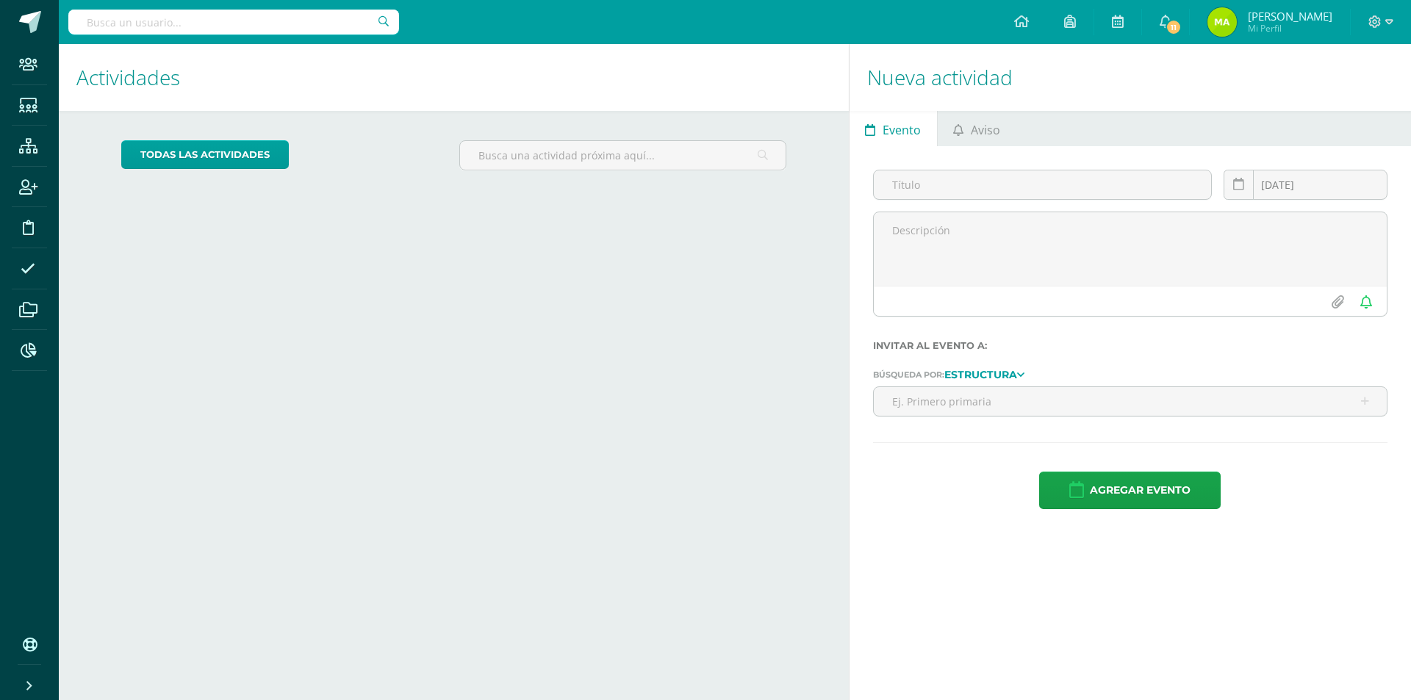
click at [223, 23] on input "text" at bounding box center [233, 22] width 331 height 25
type input "catalina loarca"
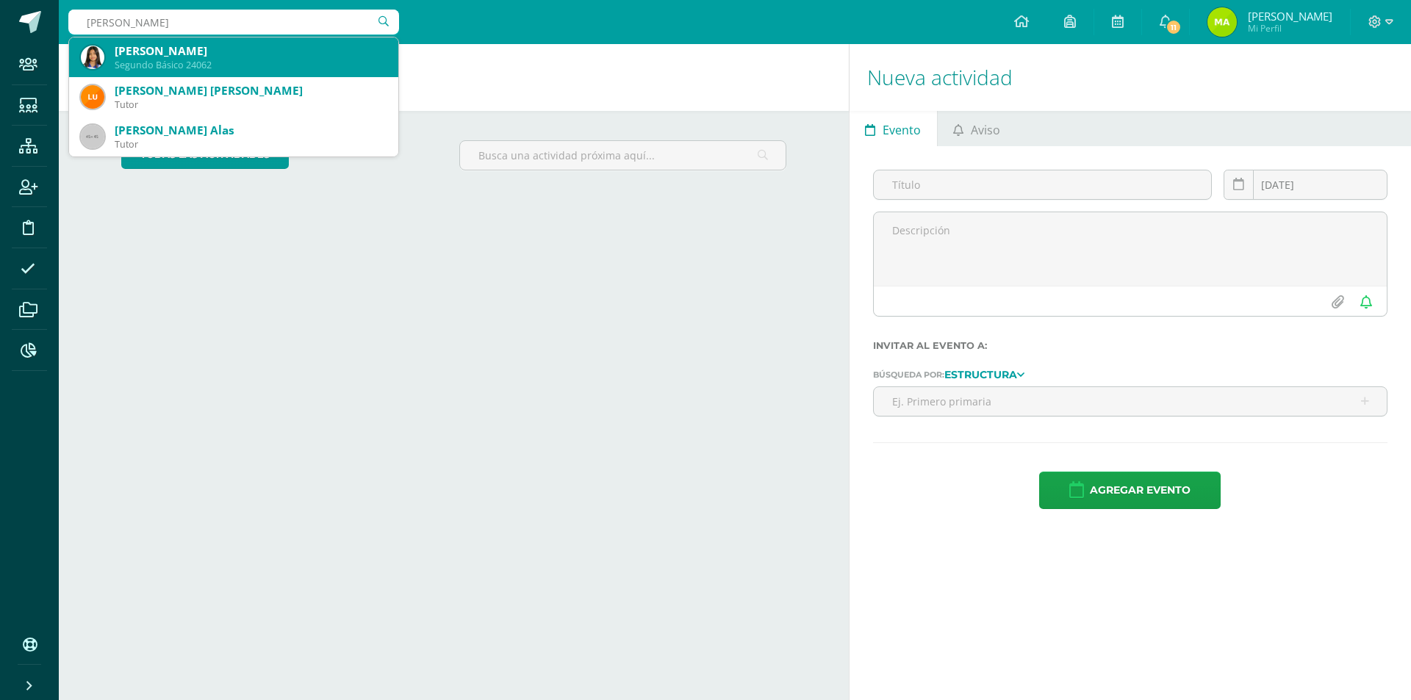
click at [229, 57] on div "Catalina Loarca Cordón" at bounding box center [251, 50] width 272 height 15
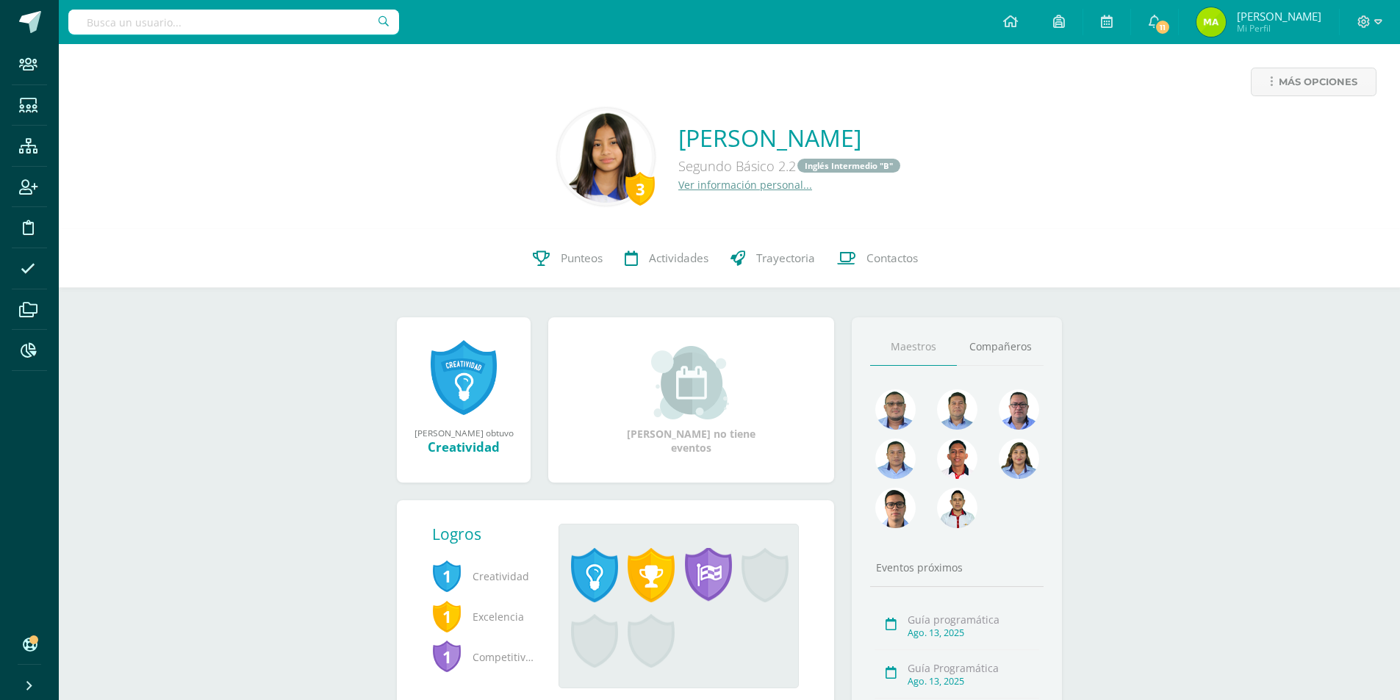
click at [745, 188] on link "Ver información personal..." at bounding box center [745, 185] width 134 height 14
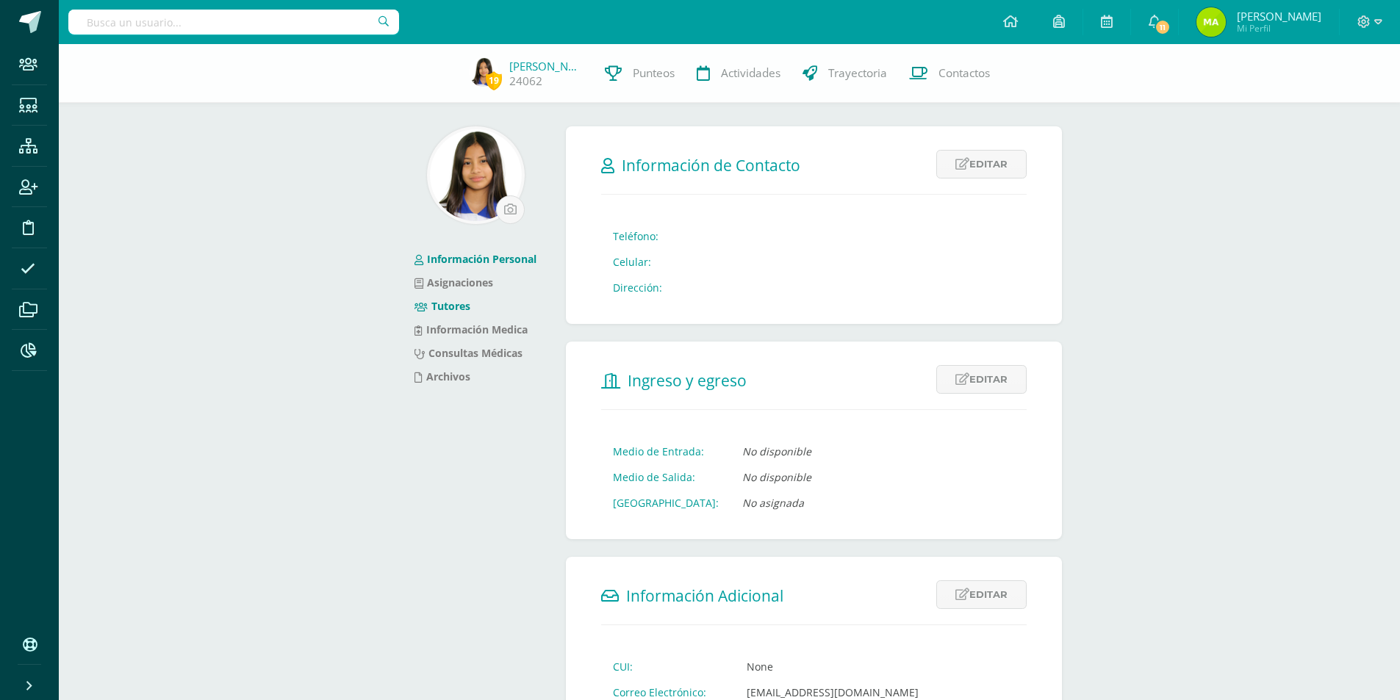
click at [451, 310] on link "Tutores" at bounding box center [443, 306] width 56 height 14
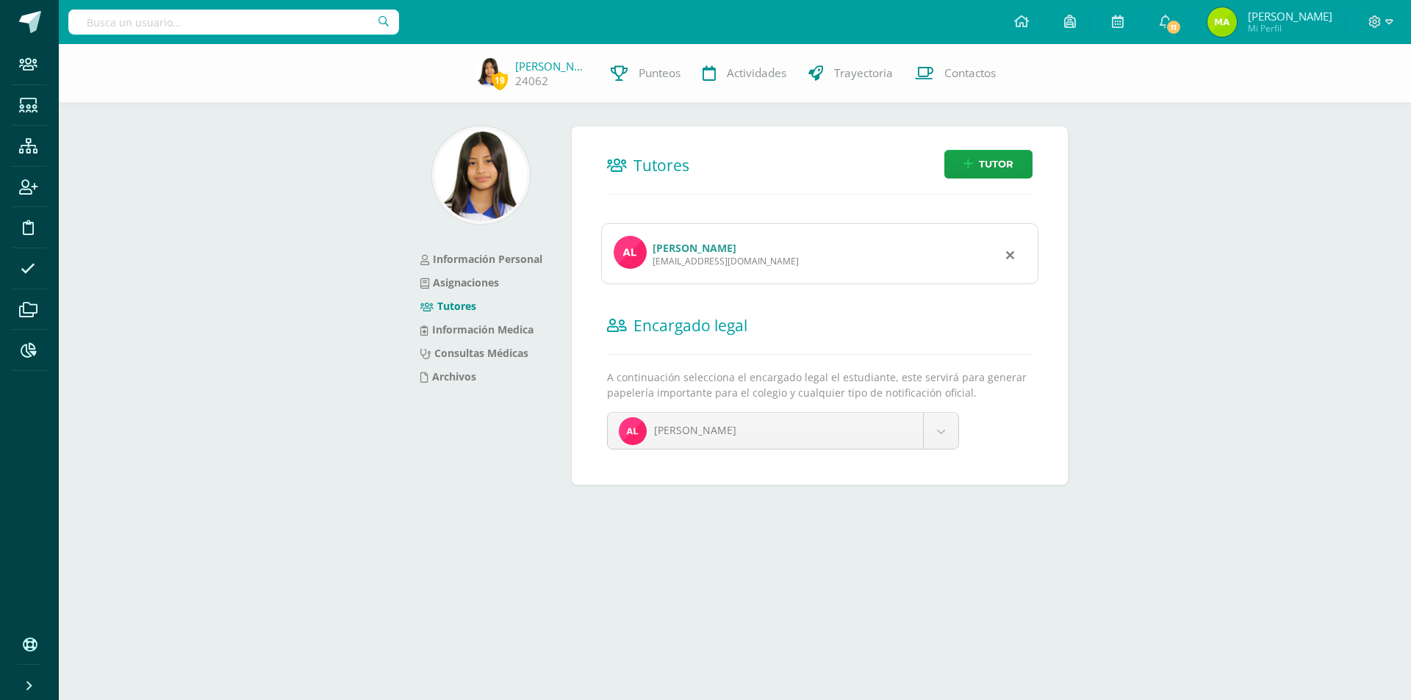
click at [687, 247] on link "[PERSON_NAME]" at bounding box center [695, 248] width 84 height 14
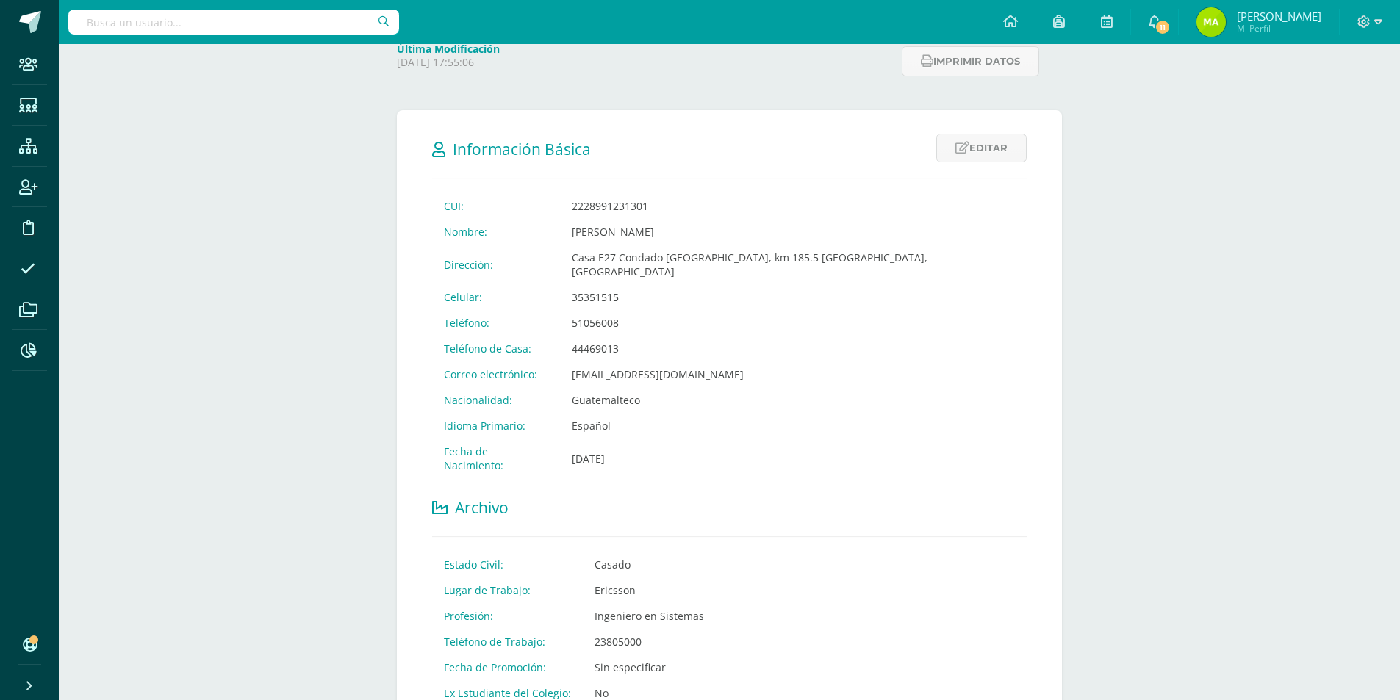
scroll to position [221, 0]
click at [312, 26] on input "text" at bounding box center [233, 22] width 331 height 25
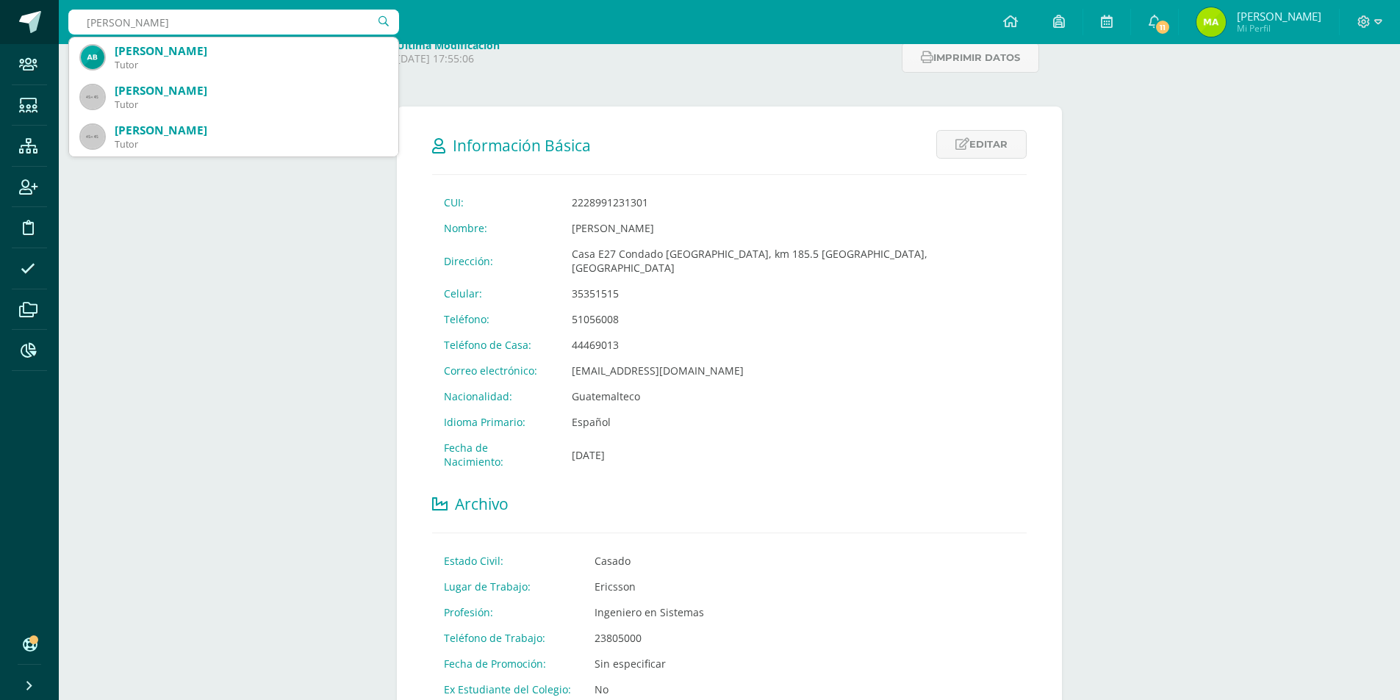
type input "bojorquez"
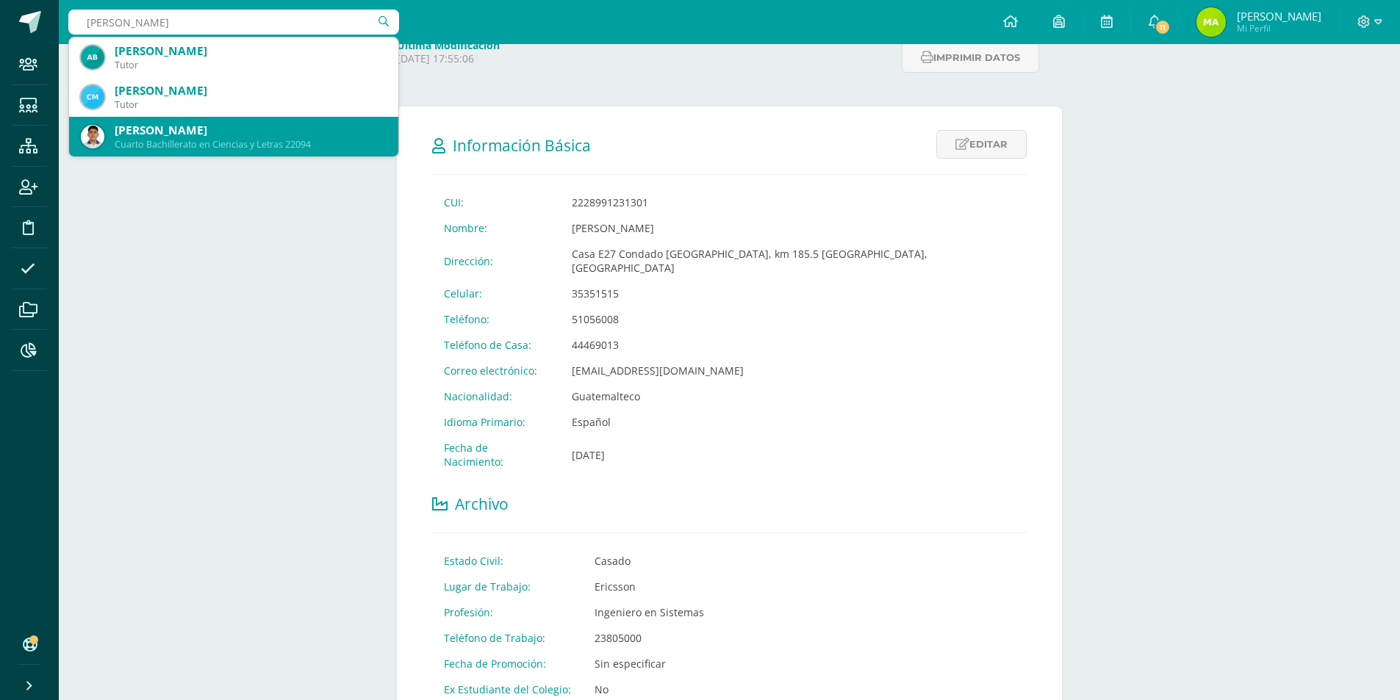
click at [162, 136] on div "[PERSON_NAME]" at bounding box center [251, 130] width 272 height 15
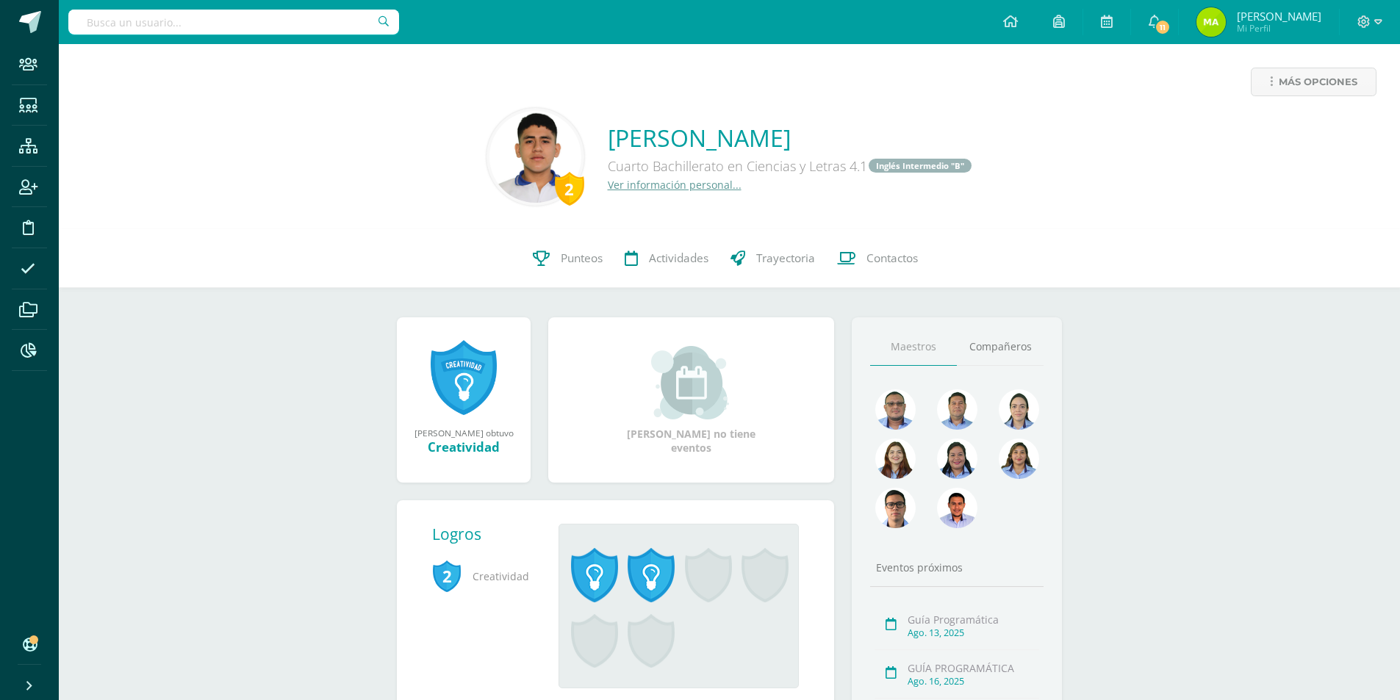
click at [157, 22] on input "text" at bounding box center [233, 22] width 331 height 25
type input "[PERSON_NAME]"
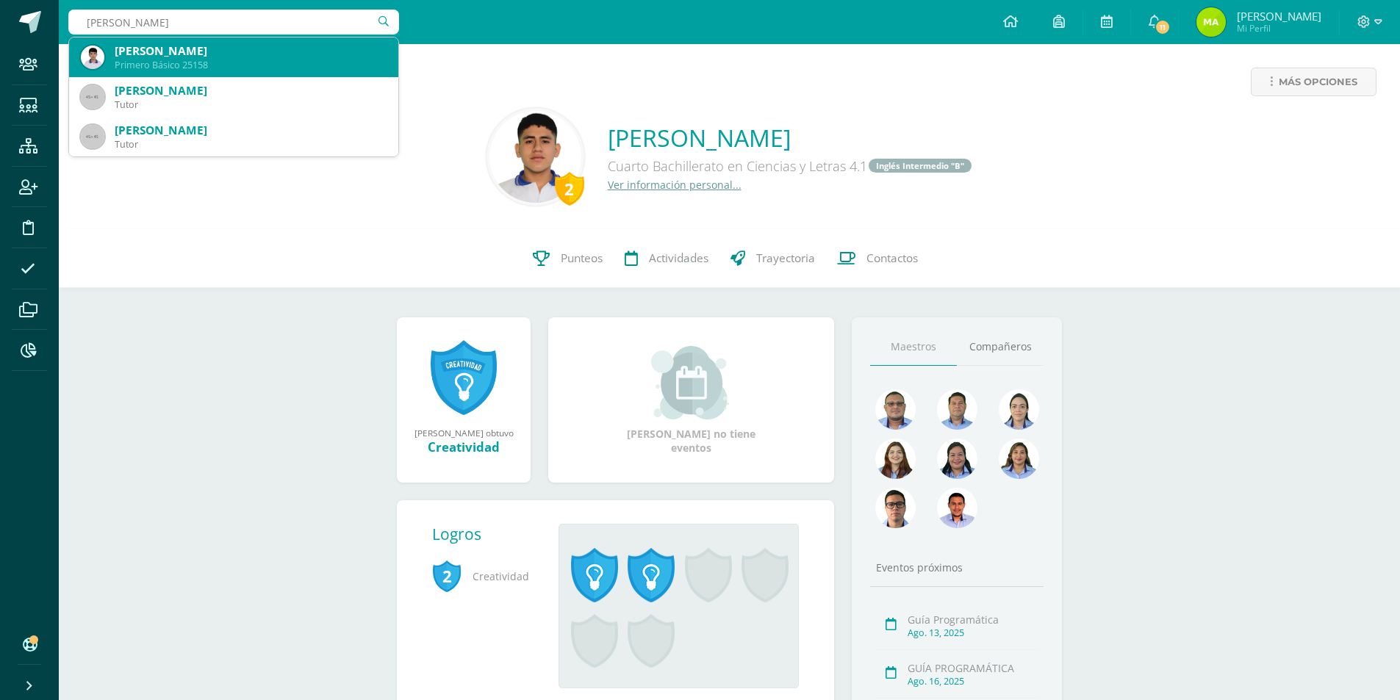
click at [261, 60] on div "Primero Básico 25158" at bounding box center [251, 65] width 272 height 12
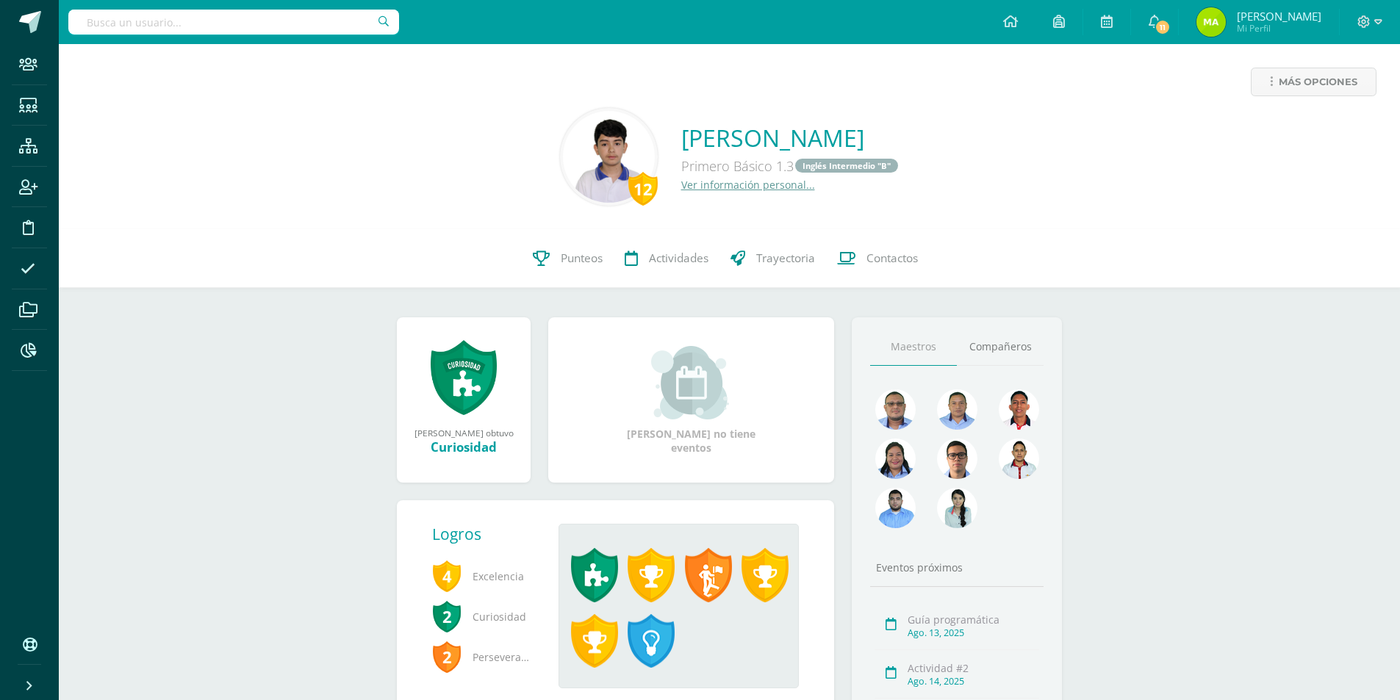
click at [723, 183] on link "Ver información personal..." at bounding box center [748, 185] width 134 height 14
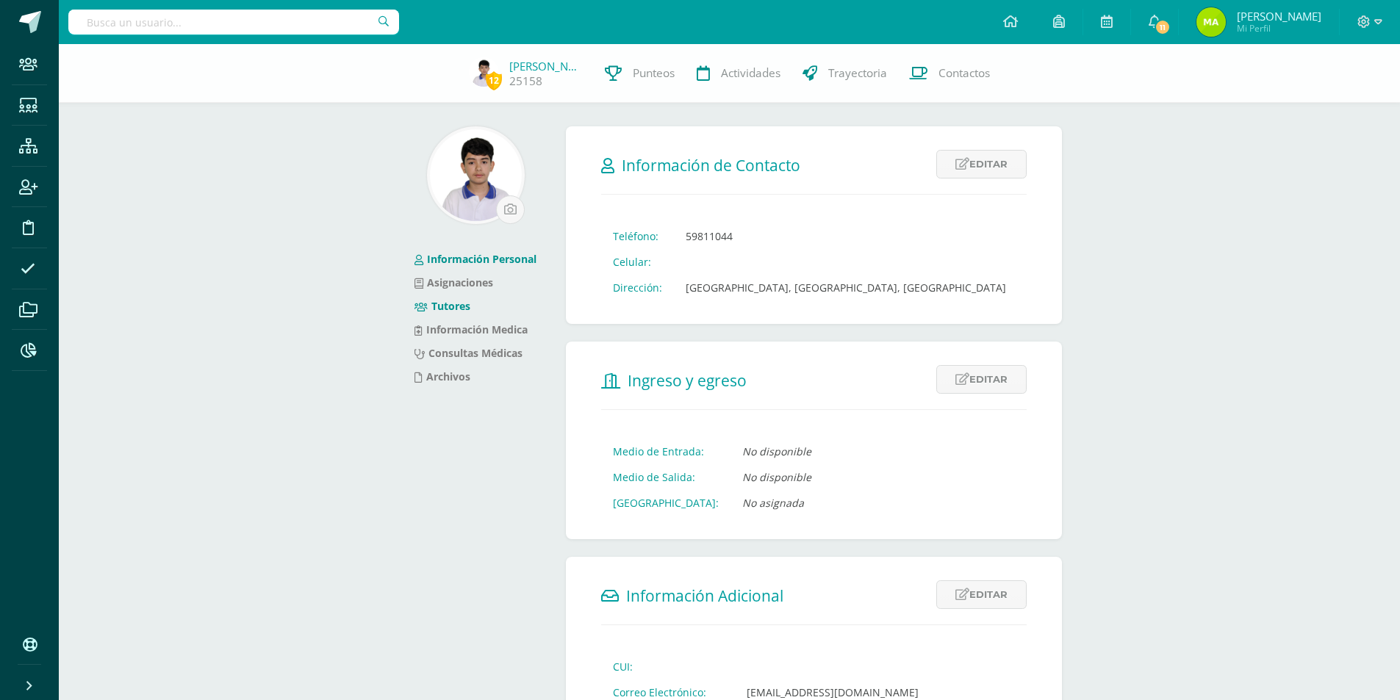
click at [451, 308] on link "Tutores" at bounding box center [443, 306] width 56 height 14
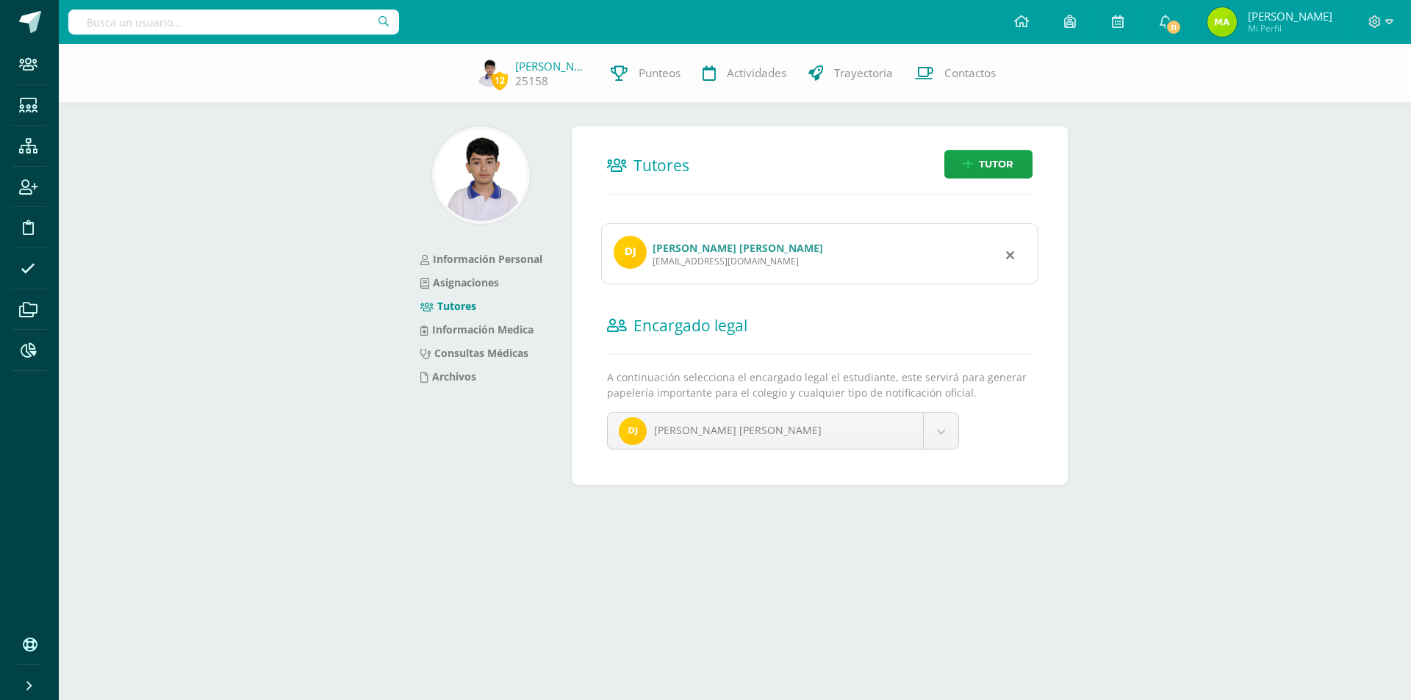
click at [759, 246] on link "Diana Yamileth Jordán Martínez de Cordón" at bounding box center [738, 248] width 171 height 14
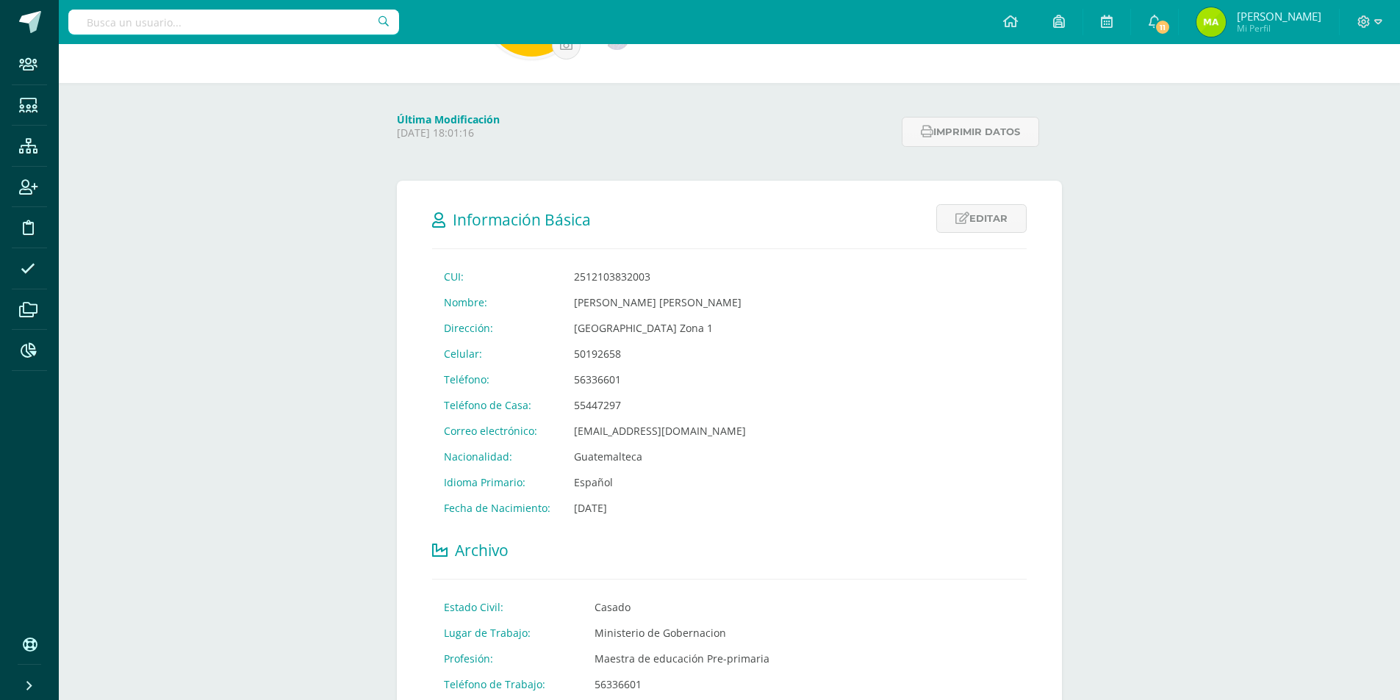
scroll to position [147, 0]
click at [271, 19] on input "text" at bounding box center [233, 22] width 331 height 25
type input "u"
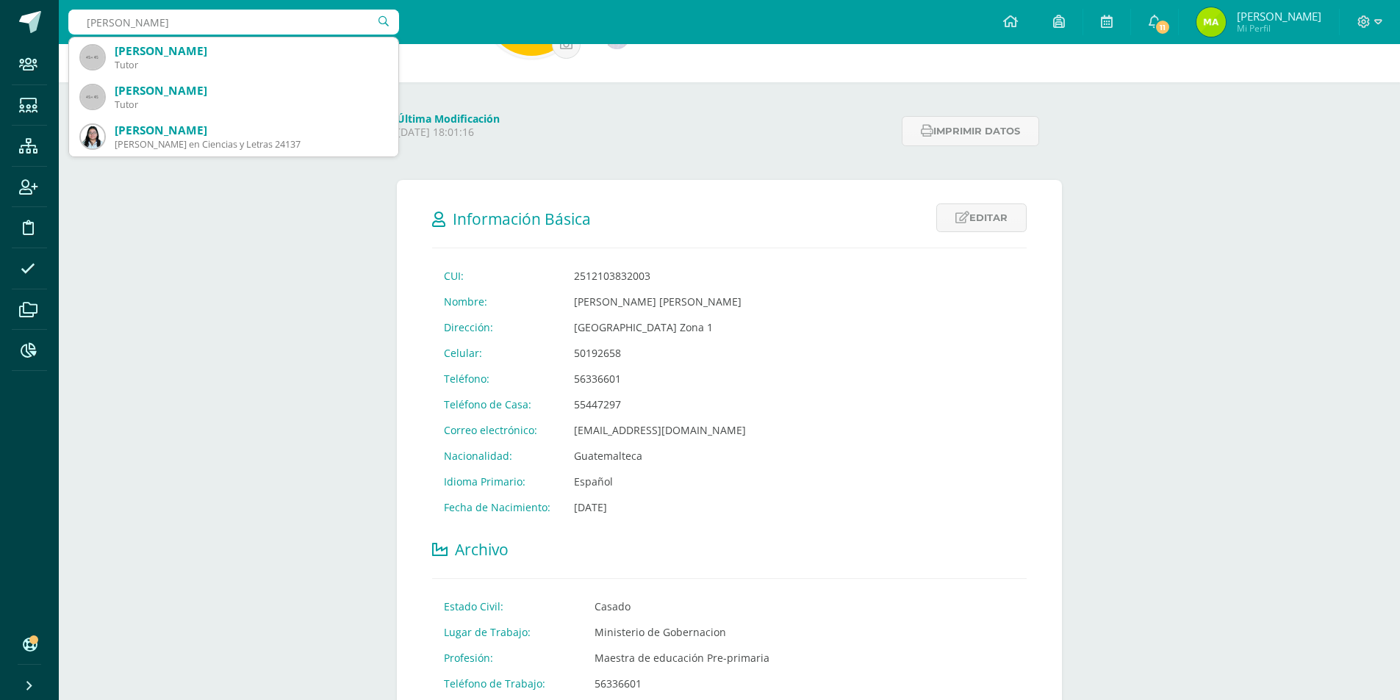
type input "ivana sof"
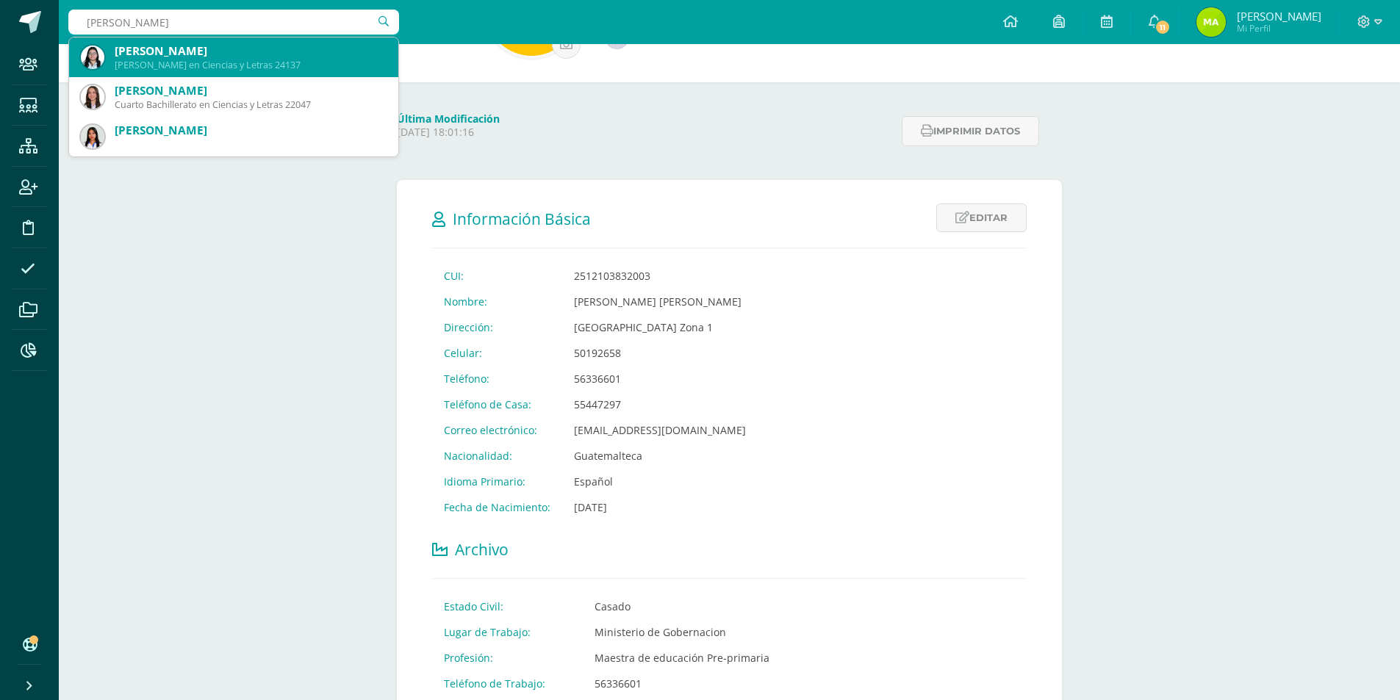
click at [222, 54] on div "[PERSON_NAME]" at bounding box center [251, 50] width 272 height 15
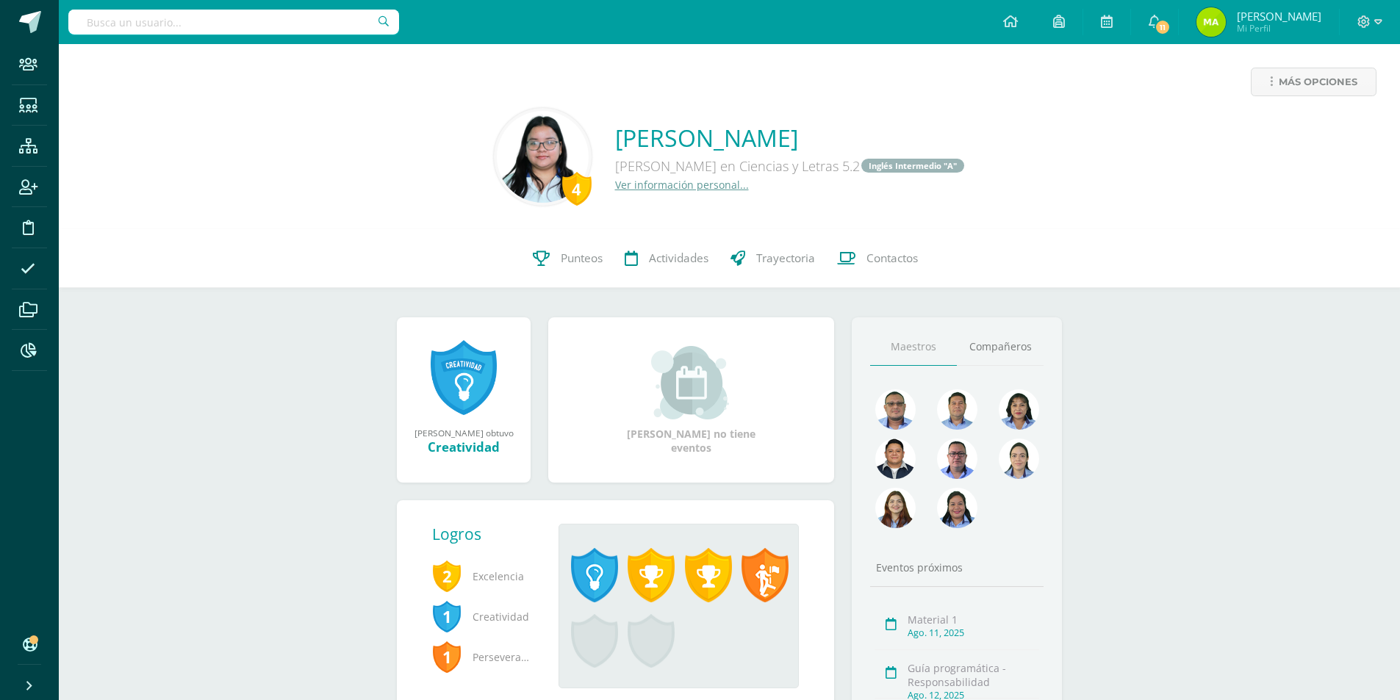
click at [654, 185] on link "Ver información personal..." at bounding box center [682, 185] width 134 height 14
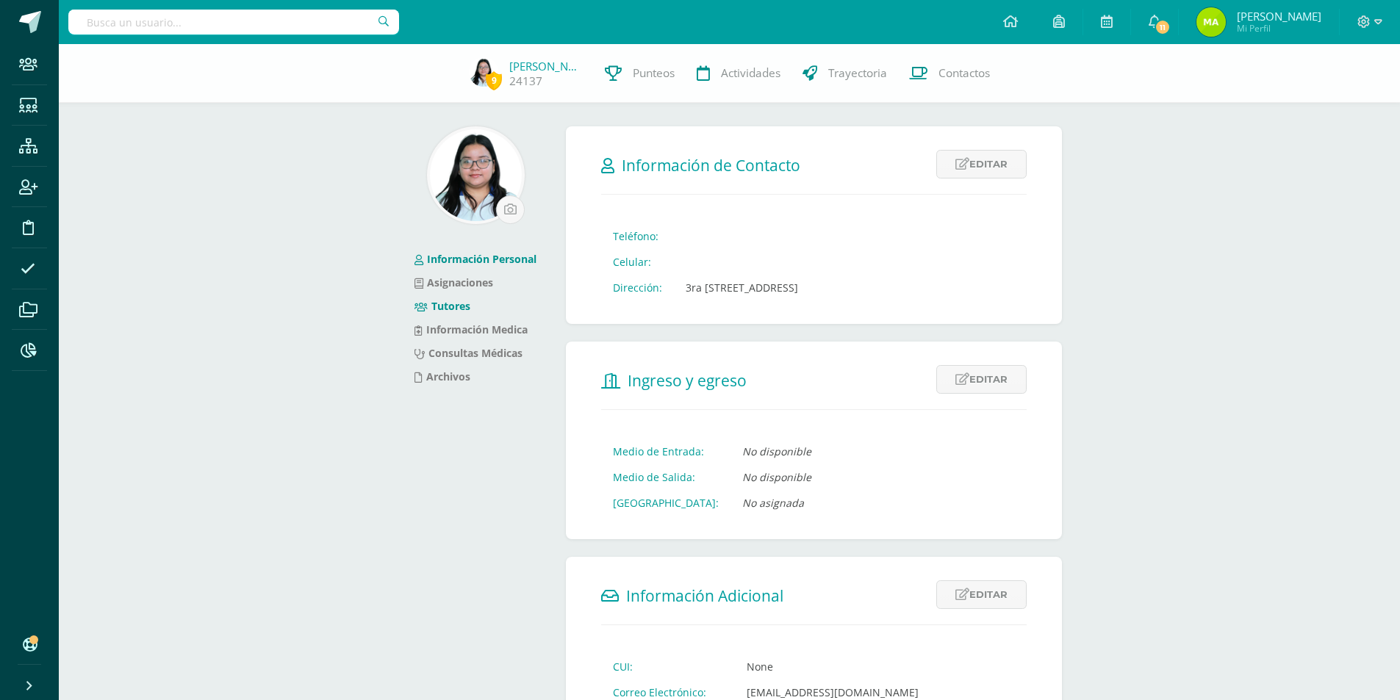
click at [456, 304] on link "Tutores" at bounding box center [443, 306] width 56 height 14
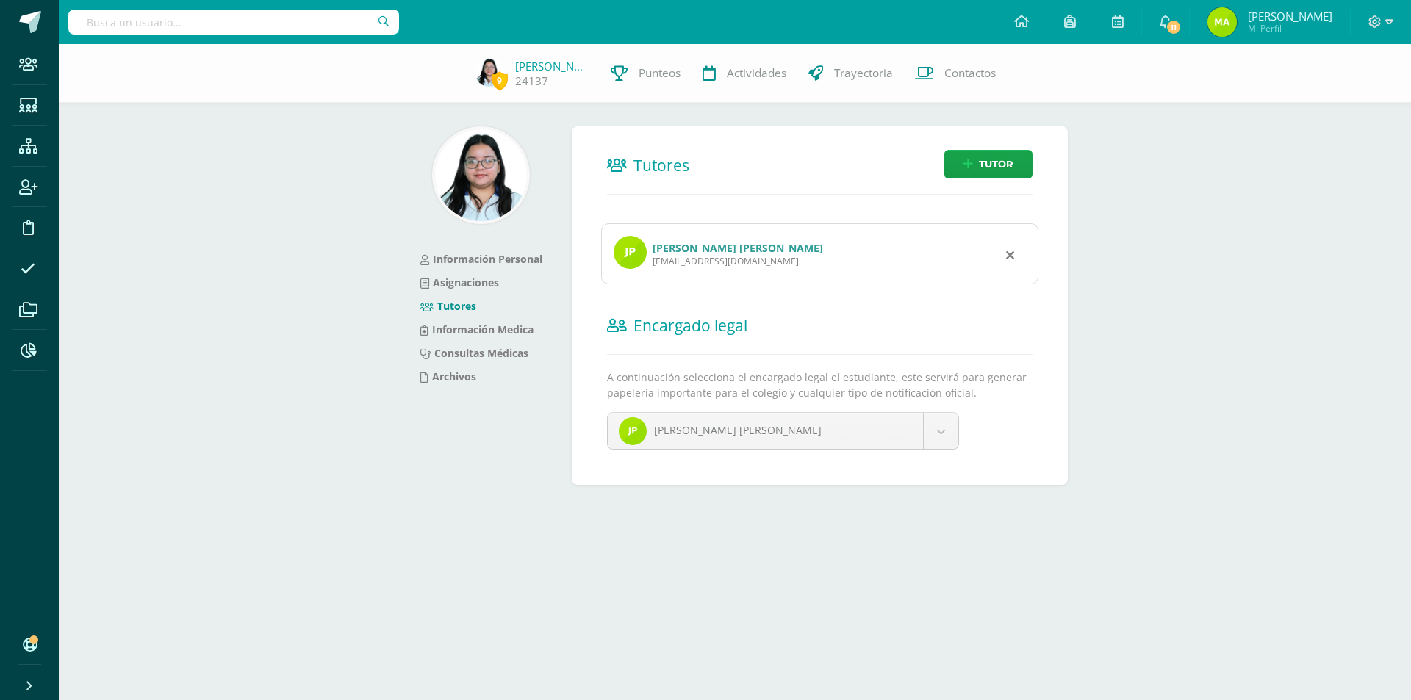
click at [814, 251] on link "[PERSON_NAME] [PERSON_NAME]" at bounding box center [738, 248] width 171 height 14
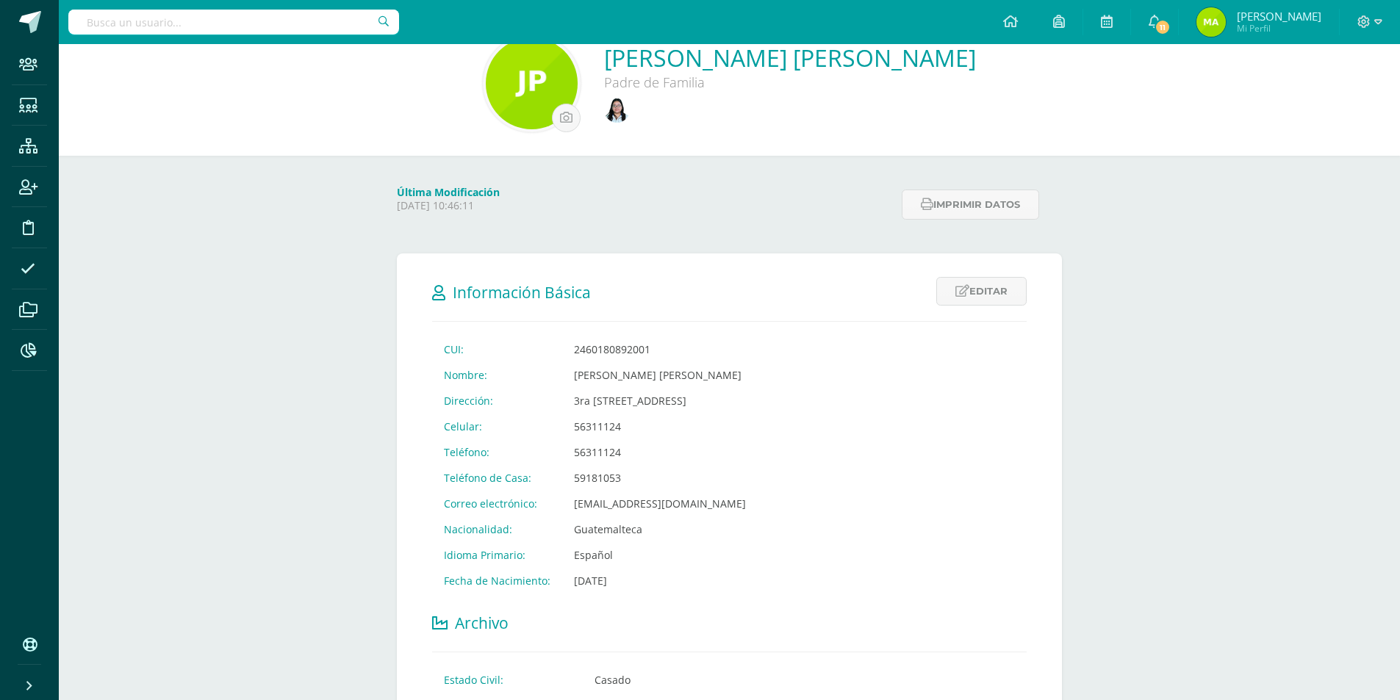
scroll to position [147, 0]
